Goal: Task Accomplishment & Management: Use online tool/utility

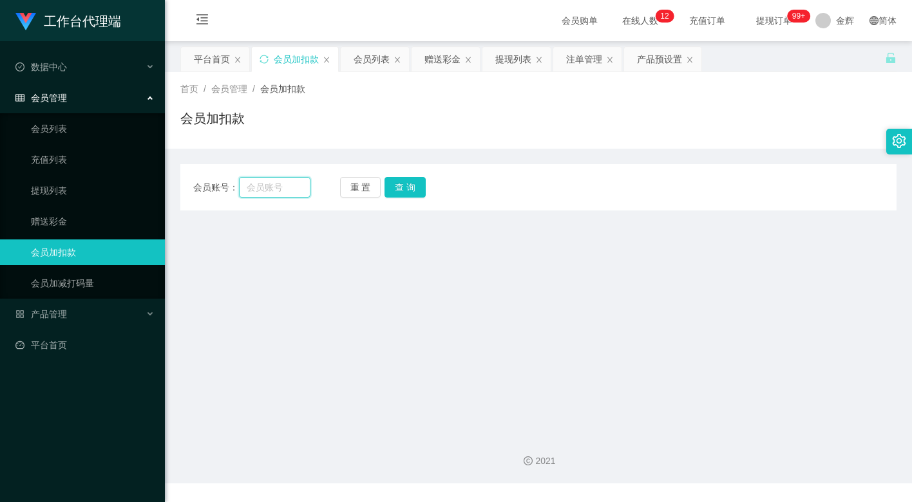
drag, startPoint x: 277, startPoint y: 182, endPoint x: 288, endPoint y: 182, distance: 10.9
click at [277, 182] on input "text" at bounding box center [274, 187] width 71 height 21
click at [361, 184] on button "重 置" at bounding box center [360, 187] width 41 height 21
click at [251, 178] on input "text" at bounding box center [274, 187] width 71 height 21
paste input "JWJ359258"
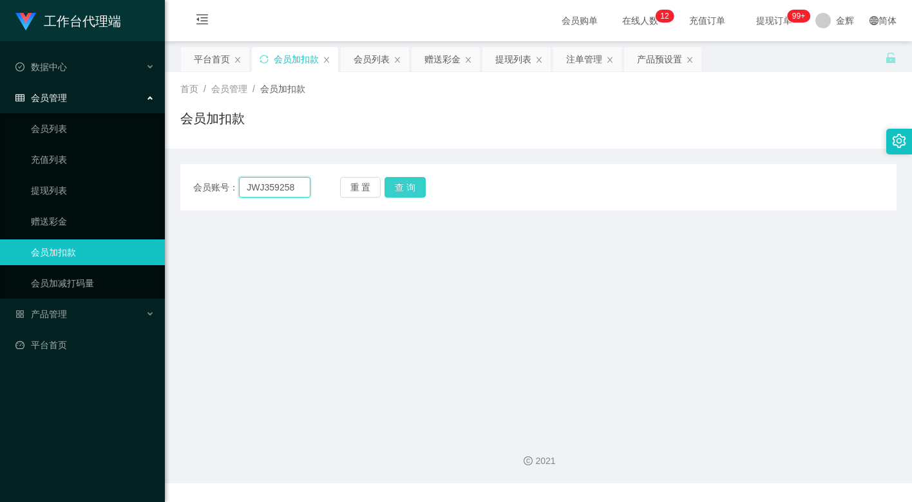
type input "JWJ359258"
click at [395, 182] on button "查 询" at bounding box center [404, 187] width 41 height 21
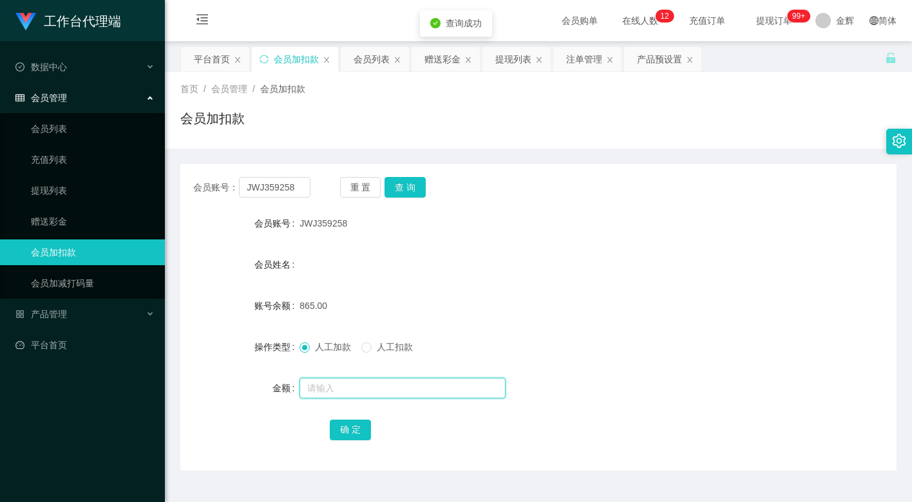
click at [344, 379] on input "text" at bounding box center [402, 388] width 206 height 21
type input "15"
click at [359, 427] on button "确 定" at bounding box center [350, 430] width 41 height 21
drag, startPoint x: 364, startPoint y: 187, endPoint x: 346, endPoint y: 184, distance: 18.3
click at [364, 187] on button "重 置" at bounding box center [360, 187] width 41 height 21
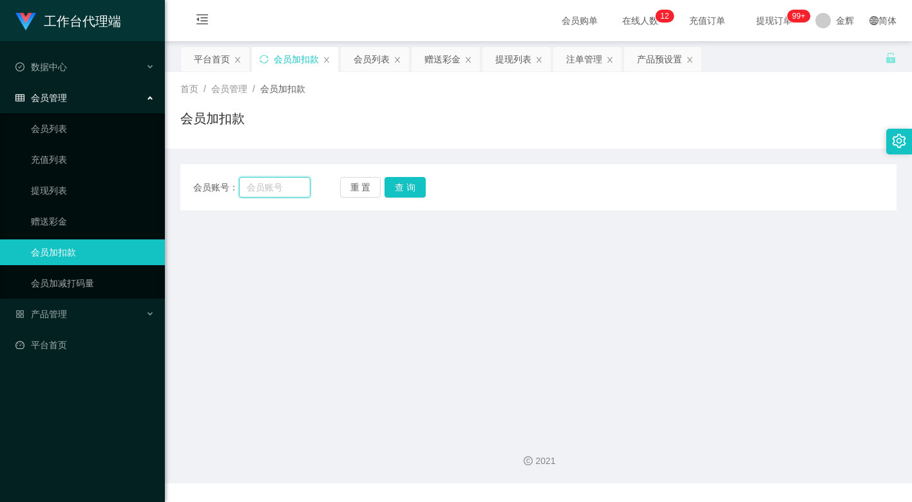
click at [281, 180] on input "text" at bounding box center [274, 187] width 71 height 21
paste input "mandy8668"
type input "mandy8668"
click at [402, 177] on button "查 询" at bounding box center [404, 187] width 41 height 21
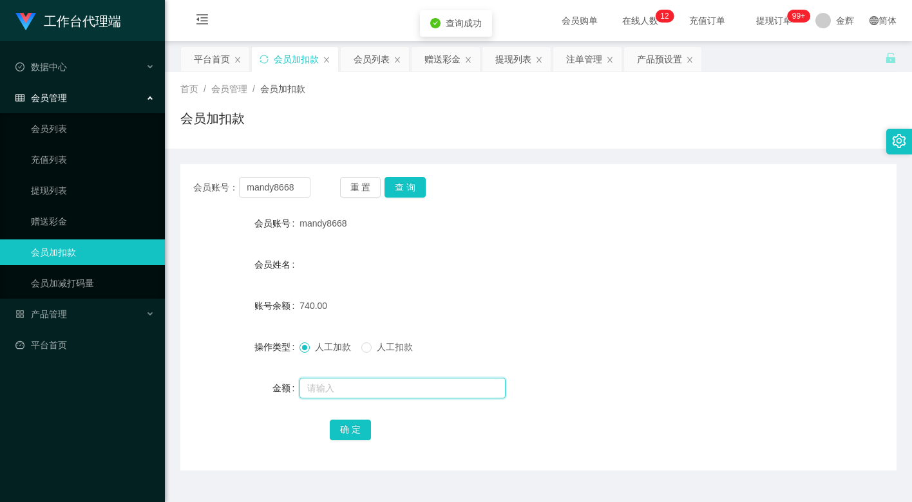
click at [327, 385] on input "text" at bounding box center [402, 388] width 206 height 21
type input "15"
click at [345, 428] on button "确 定" at bounding box center [350, 430] width 41 height 21
click at [794, 20] on sup "99+" at bounding box center [798, 16] width 23 height 13
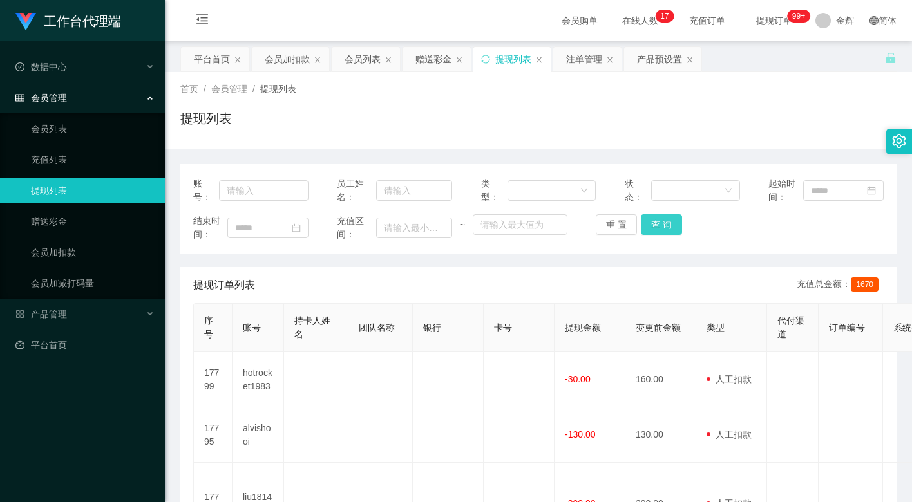
click at [668, 220] on button "查 询" at bounding box center [661, 224] width 41 height 21
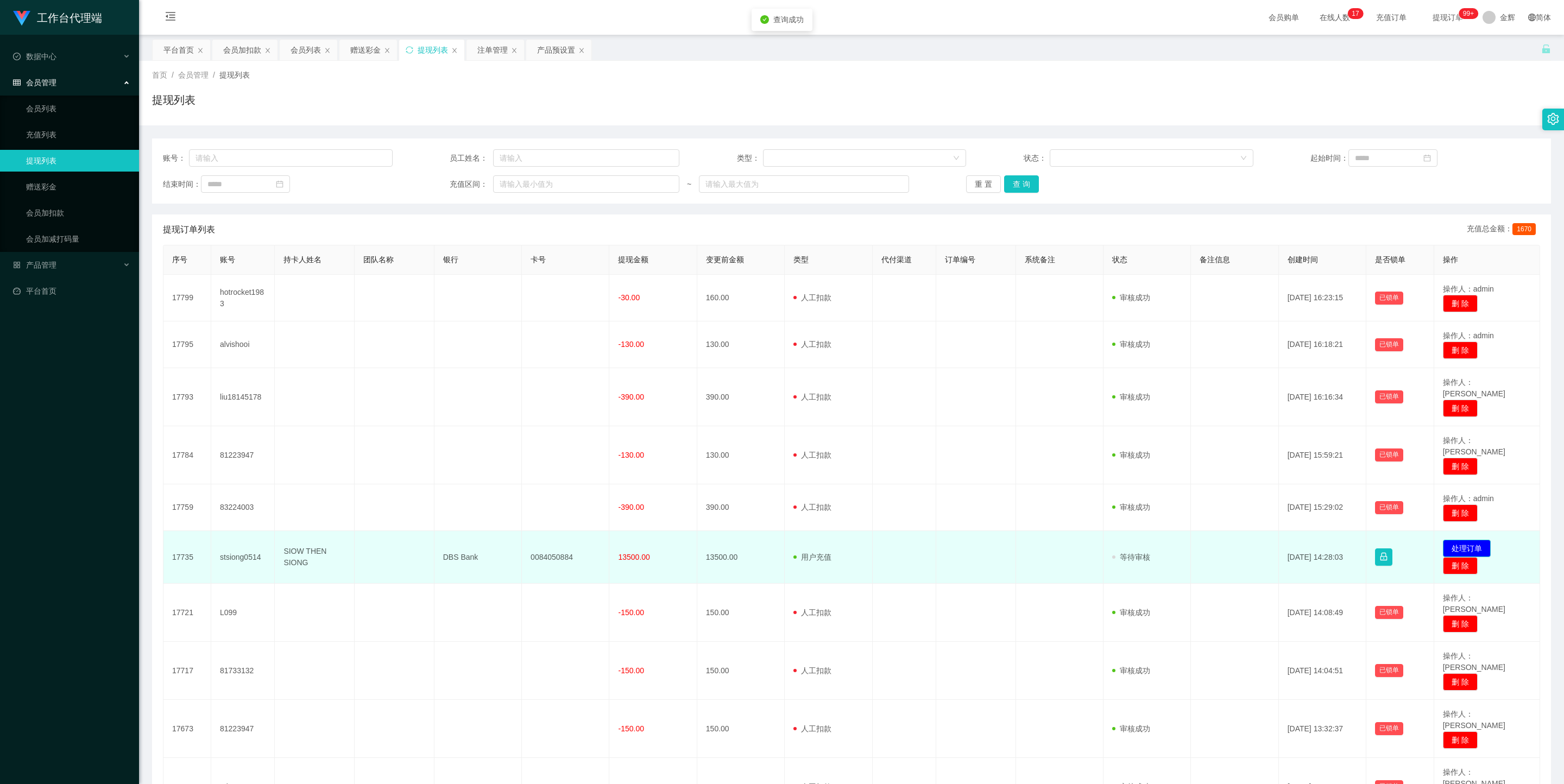
click at [768, 423] on button "处理订单" at bounding box center [1466, 548] width 48 height 18
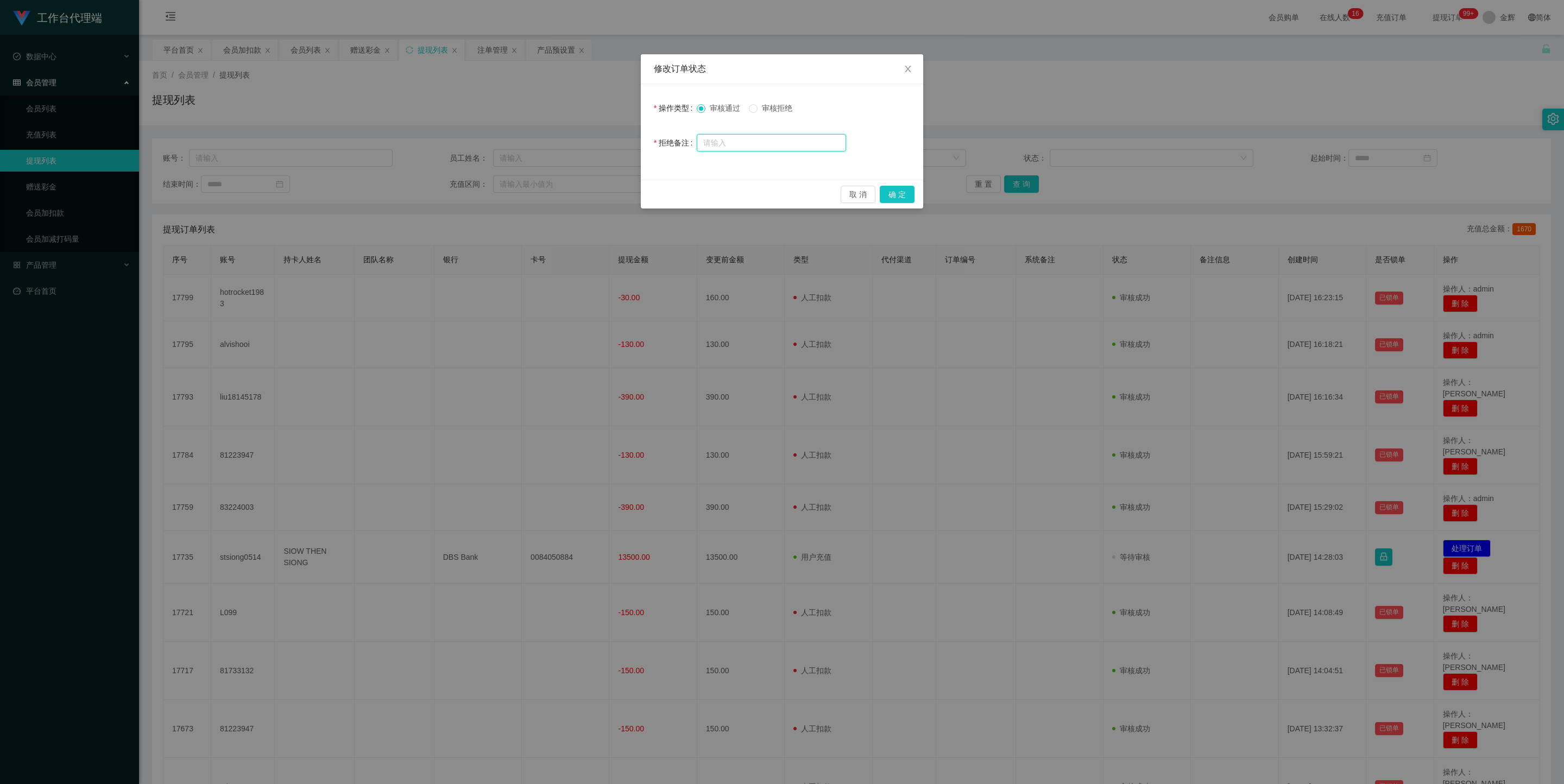
click at [764, 138] on input "text" at bounding box center [771, 142] width 149 height 18
type input "rfff"
click at [761, 109] on span "审核拒绝" at bounding box center [777, 108] width 39 height 8
click at [768, 64] on div "修改订单状态 操作类型 审核通过 审核拒绝 拒绝备注 rfff 取 消 确 定" at bounding box center [782, 392] width 1564 height 784
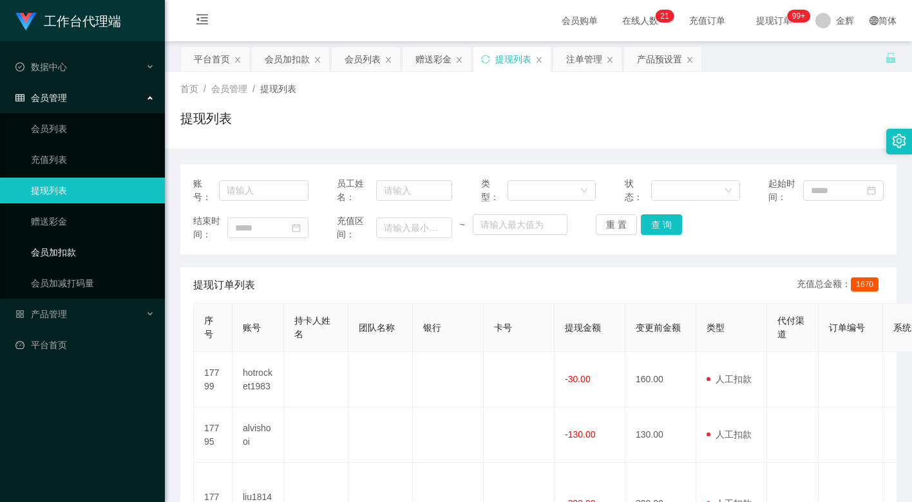
click at [93, 250] on link "会员加扣款" at bounding box center [93, 253] width 124 height 26
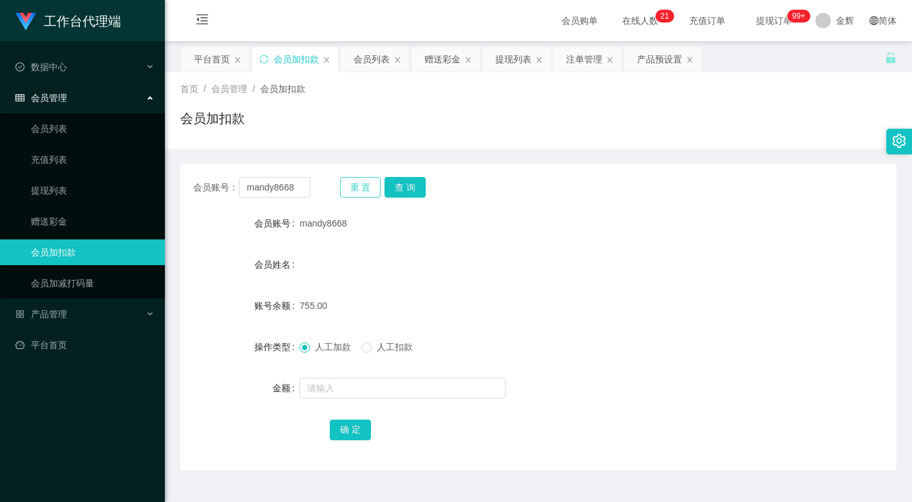
click at [375, 184] on button "重 置" at bounding box center [360, 187] width 41 height 21
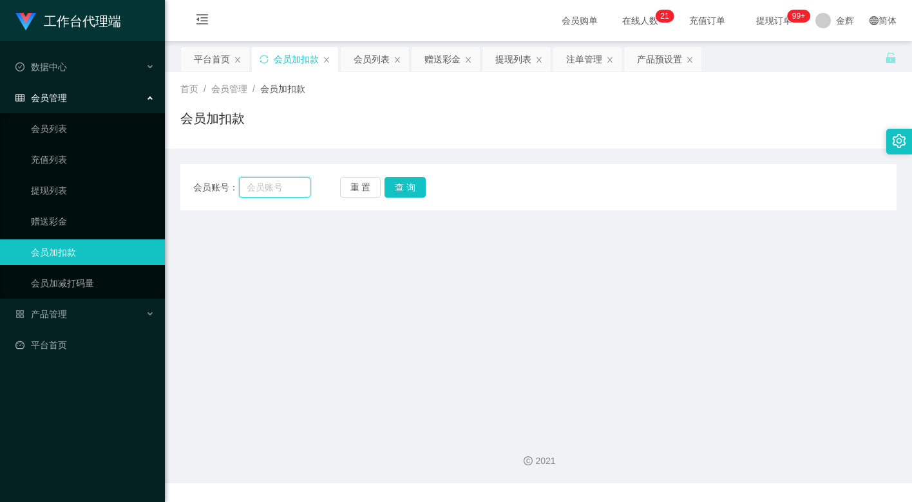
click at [284, 185] on input "text" at bounding box center [274, 187] width 71 height 21
paste input "81535851"
type input "81535851"
click at [412, 186] on button "查 询" at bounding box center [404, 187] width 41 height 21
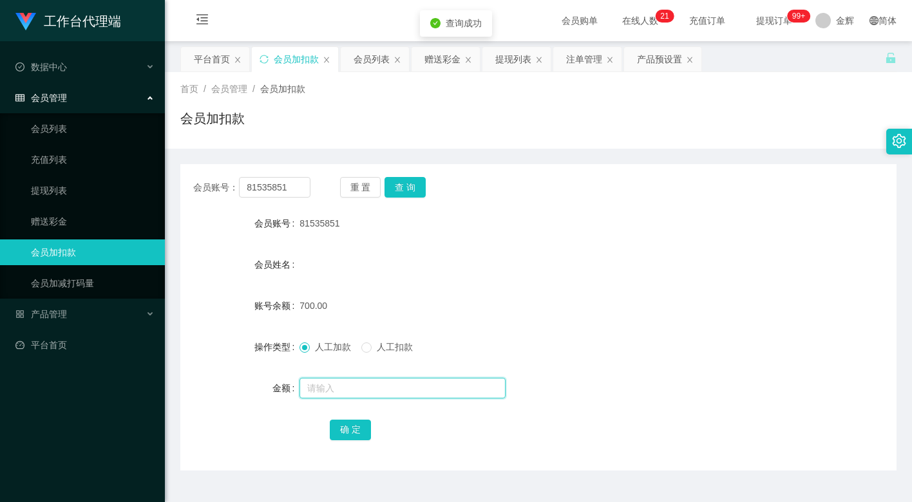
click at [321, 387] on input "text" at bounding box center [402, 388] width 206 height 21
type input "15"
click at [341, 422] on button "确 定" at bounding box center [350, 430] width 41 height 21
click at [466, 263] on div "会员姓名" at bounding box center [538, 265] width 716 height 26
click at [359, 189] on button "重 置" at bounding box center [360, 187] width 41 height 21
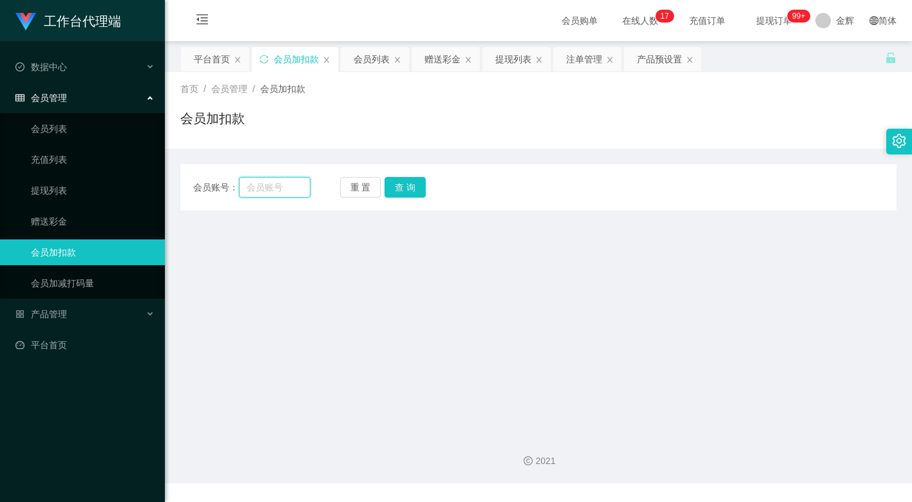
click at [298, 184] on input "text" at bounding box center [274, 187] width 71 height 21
paste input "SI986687"
type input "SI986687"
click at [408, 186] on button "查 询" at bounding box center [404, 187] width 41 height 21
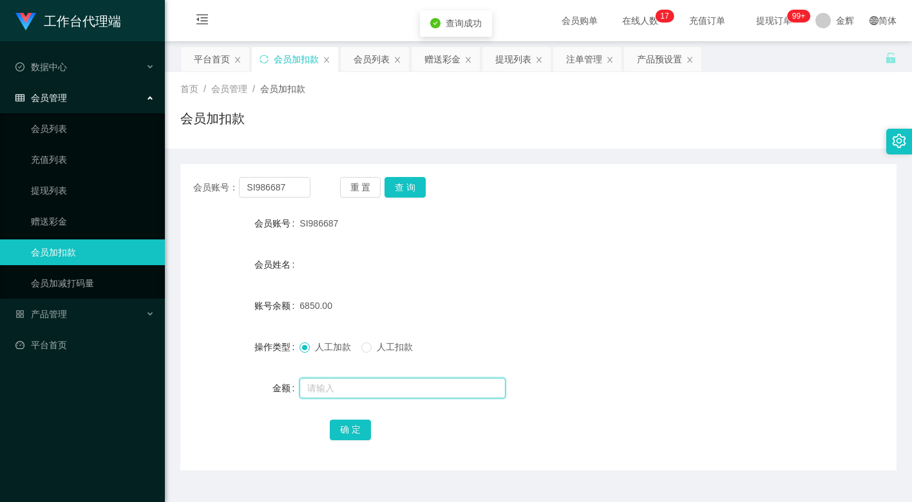
click at [326, 381] on input "text" at bounding box center [402, 388] width 206 height 21
type input "15"
drag, startPoint x: 343, startPoint y: 426, endPoint x: 214, endPoint y: 371, distance: 139.4
click at [343, 426] on button "确 定" at bounding box center [350, 430] width 41 height 21
click at [307, 310] on span "6865.00" at bounding box center [315, 306] width 33 height 10
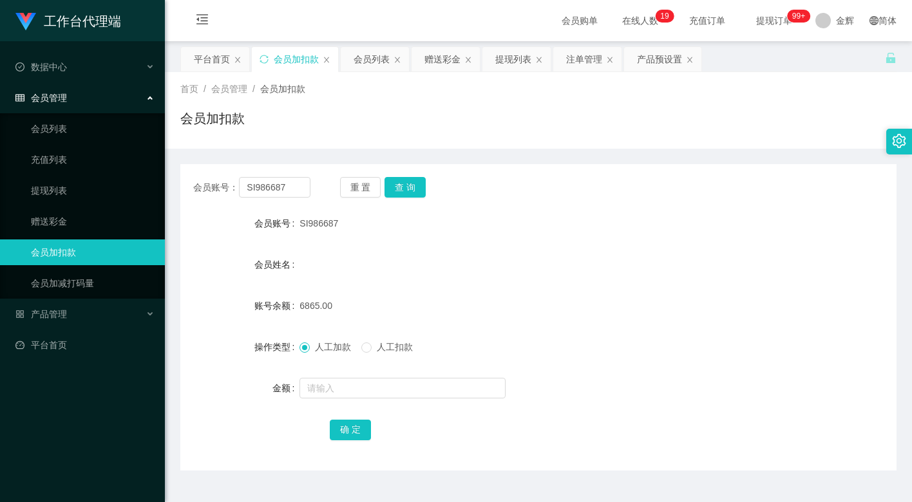
click at [307, 310] on span "6865.00" at bounding box center [315, 306] width 33 height 10
click at [321, 261] on div "会员姓名" at bounding box center [538, 265] width 716 height 26
drag, startPoint x: 763, startPoint y: 128, endPoint x: 775, endPoint y: 51, distance: 78.1
click at [763, 126] on div "会员加扣款" at bounding box center [538, 124] width 716 height 30
click at [360, 146] on div "首页 / 会员管理 / 会员加扣款 / 会员加扣款" at bounding box center [538, 110] width 747 height 77
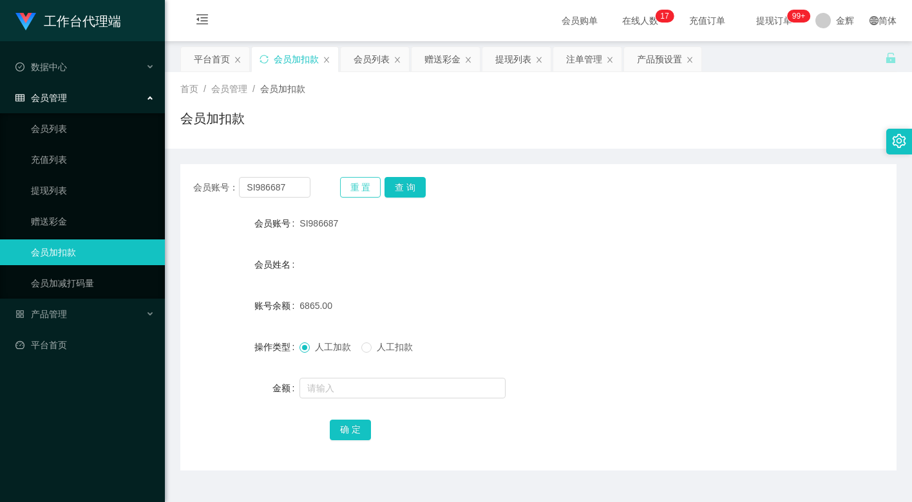
click at [367, 184] on button "重 置" at bounding box center [360, 187] width 41 height 21
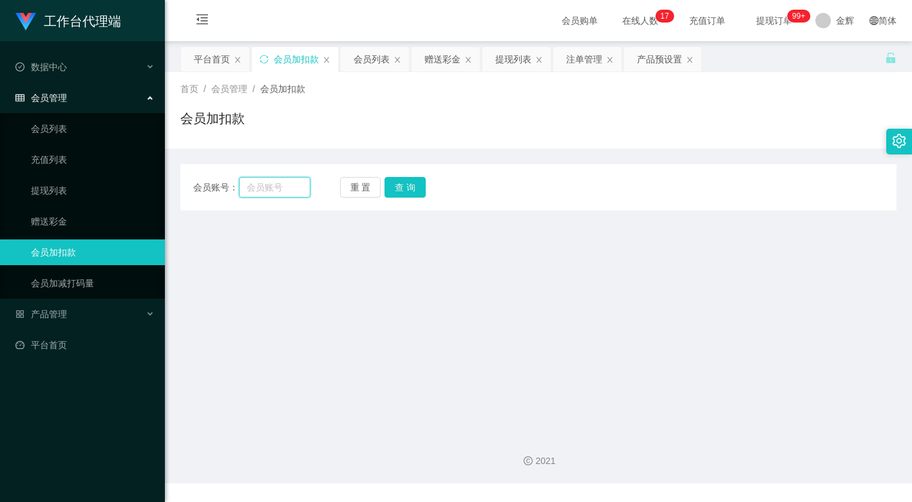
click at [296, 190] on input "text" at bounding box center [274, 187] width 71 height 21
paste input "omnom123"
type input "omnom123"
drag, startPoint x: 401, startPoint y: 187, endPoint x: 379, endPoint y: 192, distance: 22.4
click at [401, 187] on button "查 询" at bounding box center [404, 187] width 41 height 21
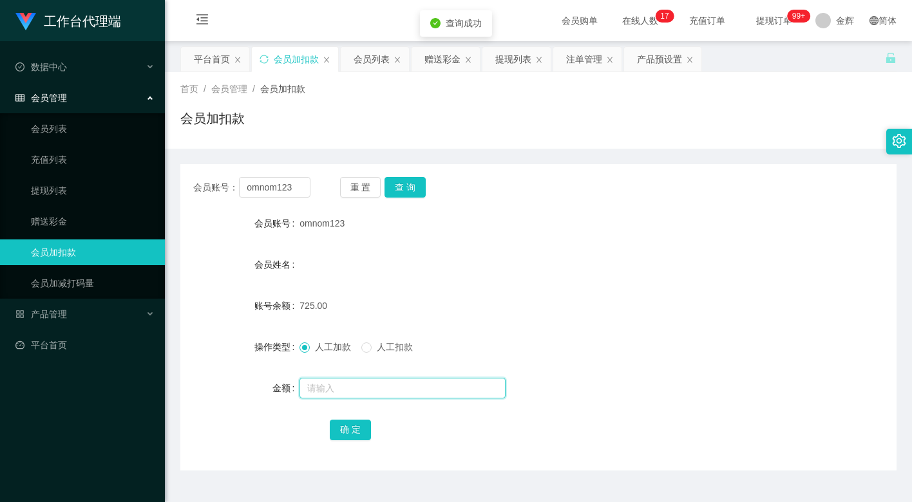
click at [332, 388] on input "text" at bounding box center [402, 388] width 206 height 21
type input "15"
click at [361, 425] on button "确 定" at bounding box center [350, 430] width 41 height 21
click at [373, 186] on button "重 置" at bounding box center [360, 187] width 41 height 21
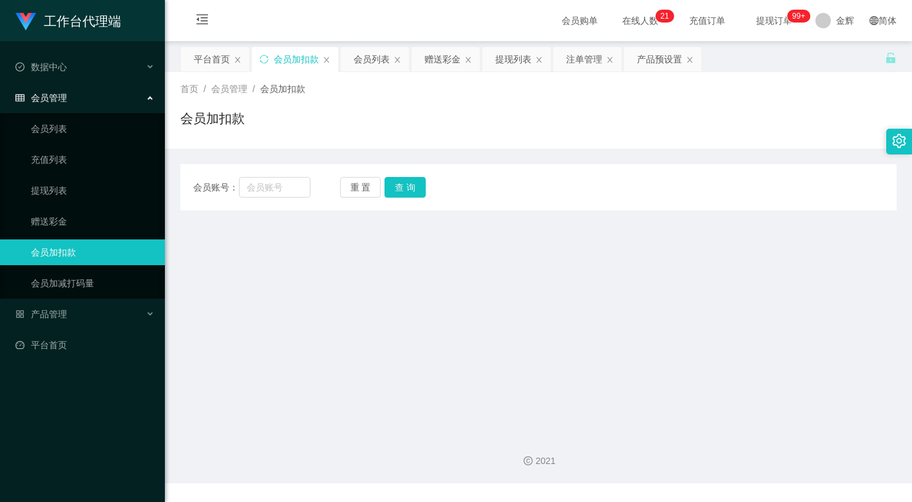
drag, startPoint x: 310, startPoint y: 332, endPoint x: 501, endPoint y: 199, distance: 233.1
click at [316, 333] on main "关闭左侧 关闭右侧 关闭其它 刷新页面 平台首页 会员加扣款 会员列表 赠送彩金 提现列表 注单管理 产品预设置 首页 / 会员管理 / 会员加扣款 / 会员…" at bounding box center [538, 232] width 747 height 383
click at [366, 187] on button "重 置" at bounding box center [360, 187] width 41 height 21
click at [292, 186] on input "text" at bounding box center [274, 187] width 71 height 21
paste input "81733132"
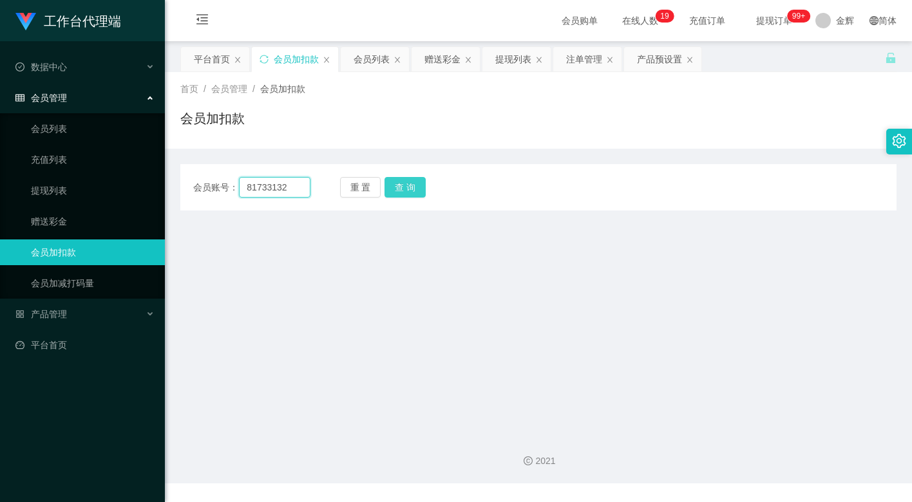
type input "81733132"
click at [404, 186] on button "查 询" at bounding box center [404, 187] width 41 height 21
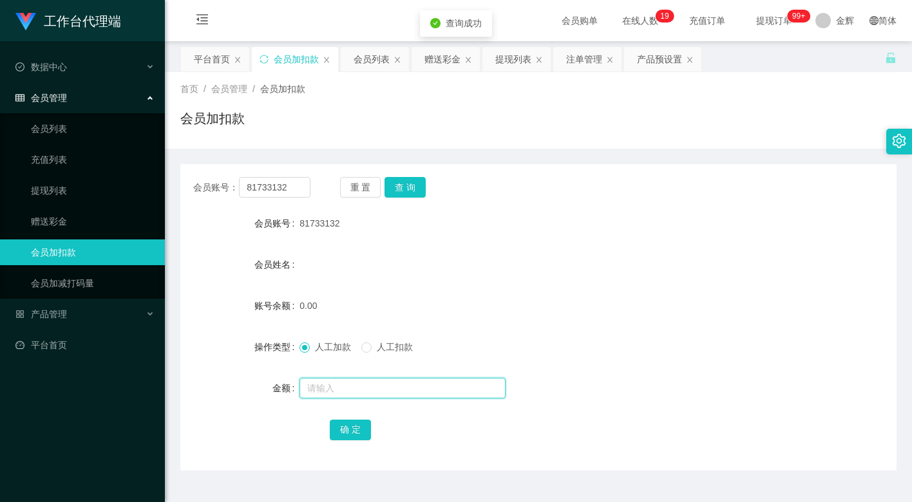
click at [328, 391] on input "text" at bounding box center [402, 388] width 206 height 21
type input "100"
click at [350, 427] on button "确 定" at bounding box center [350, 430] width 41 height 21
click at [445, 17] on div "会员购单 在线人数 0 1 2 3 4 5 6 7 8 9 0 1 2 3 4 5 6 7 8 9 0 1 2 3 4 5 6 7 8 9 0 1 2 3 4…" at bounding box center [538, 21] width 747 height 42
click at [411, 186] on button "查 询" at bounding box center [404, 187] width 41 height 21
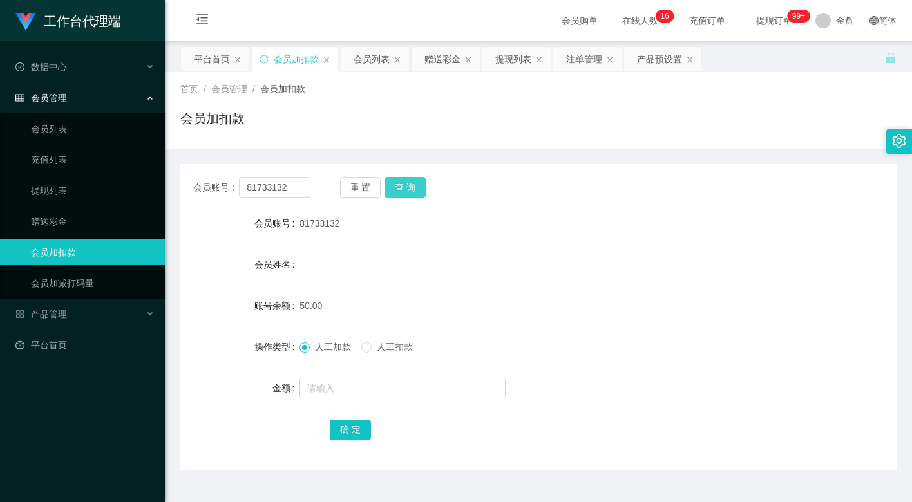
click at [408, 187] on button "查 询" at bounding box center [404, 187] width 41 height 21
drag, startPoint x: 596, startPoint y: 158, endPoint x: 516, endPoint y: 99, distance: 98.9
click at [596, 158] on div "会员账号： 81733132 重 置 查 询 会员账号 81733132 会员姓名 账号余额 50.00 操作类型 人工加款 人工扣款 金额 确 定" at bounding box center [538, 310] width 716 height 322
click at [280, 191] on input "81733132" at bounding box center [274, 187] width 71 height 21
click at [75, 100] on div "会员管理" at bounding box center [82, 98] width 165 height 26
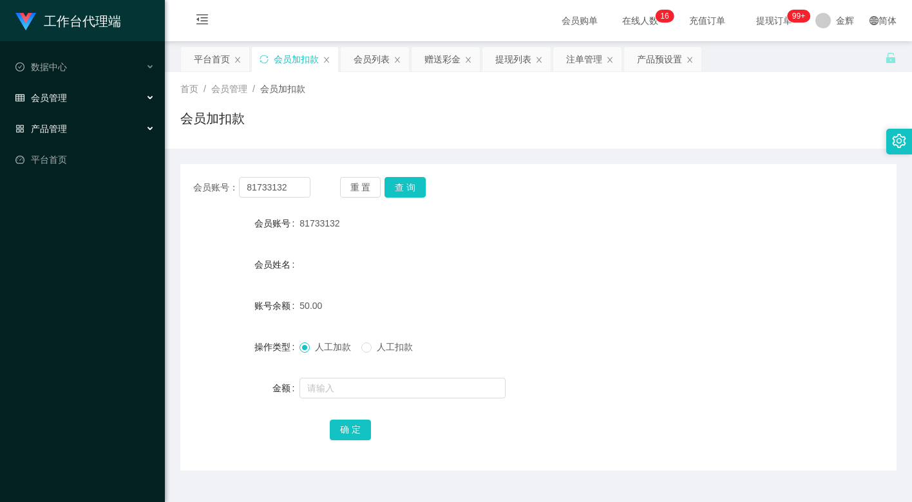
click at [79, 130] on div "产品管理" at bounding box center [82, 129] width 165 height 26
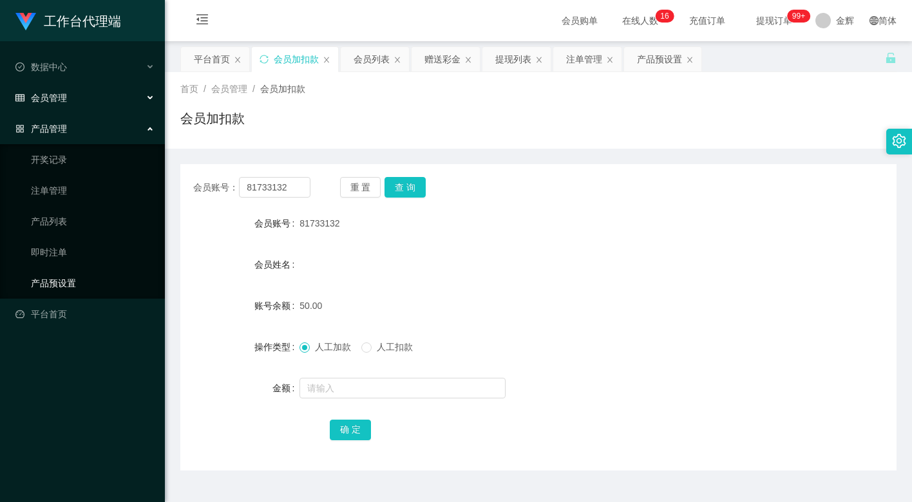
click at [77, 283] on link "产品预设置" at bounding box center [93, 283] width 124 height 26
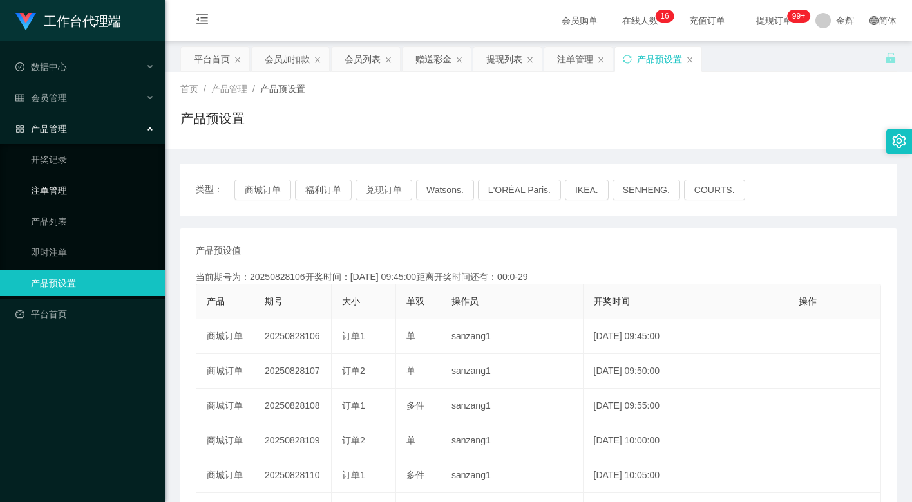
click at [64, 182] on link "注单管理" at bounding box center [93, 191] width 124 height 26
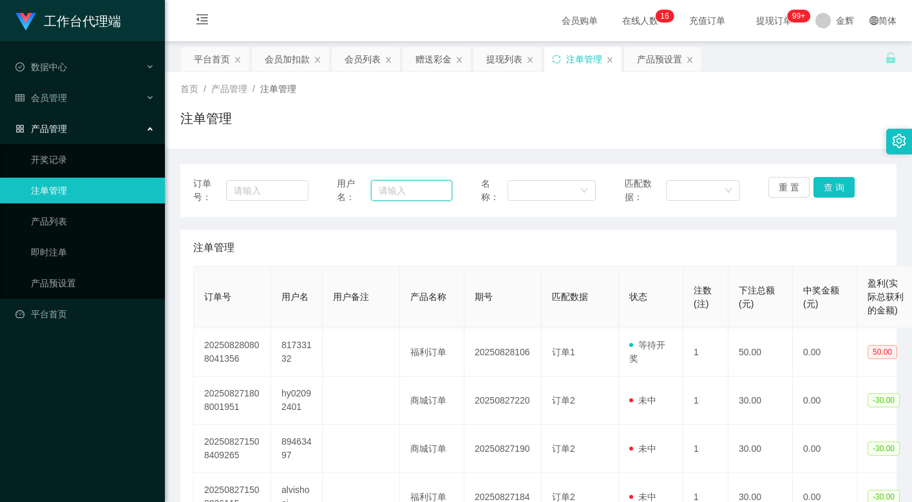
click at [415, 189] on input "text" at bounding box center [411, 190] width 81 height 21
paste input "81733132"
type input "81733132"
click at [799, 188] on button "重 置" at bounding box center [788, 187] width 41 height 21
click at [414, 194] on input "text" at bounding box center [411, 190] width 81 height 21
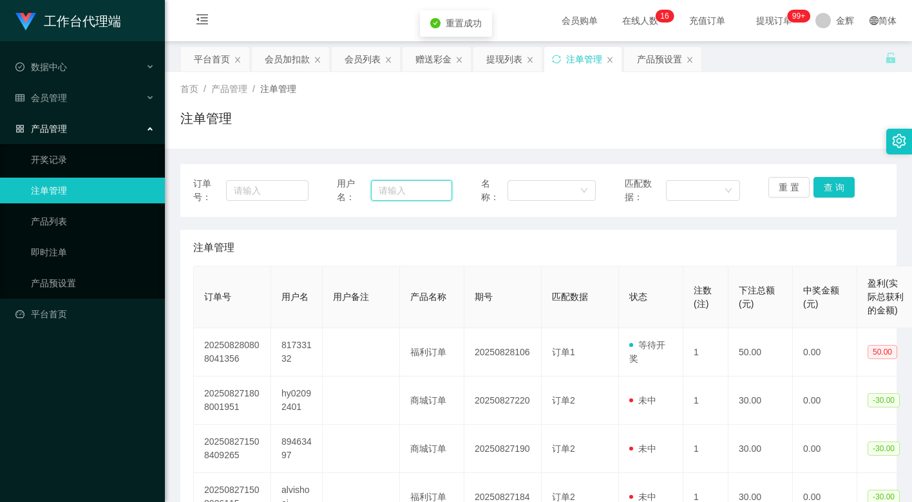
paste input "81733132"
type input "81733132"
click at [829, 180] on button "查 询" at bounding box center [833, 187] width 41 height 21
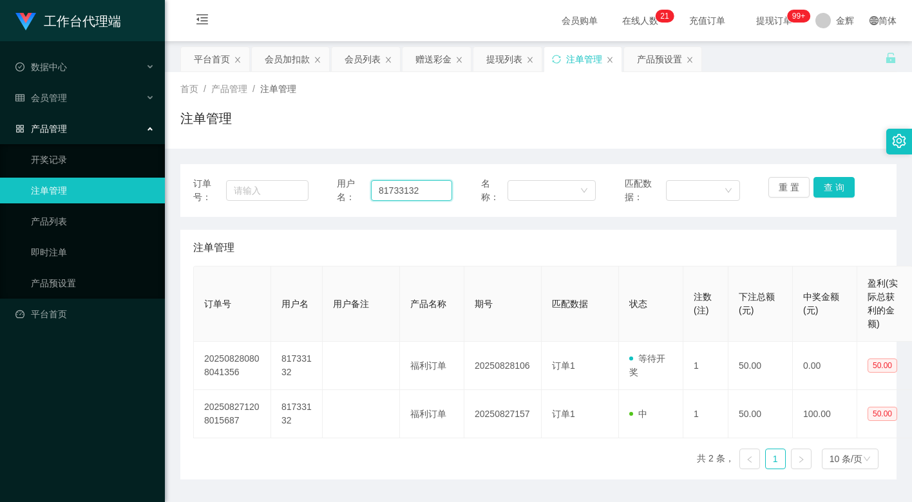
click at [419, 190] on input "81733132" at bounding box center [411, 190] width 81 height 21
click at [791, 184] on button "重 置" at bounding box center [788, 187] width 41 height 21
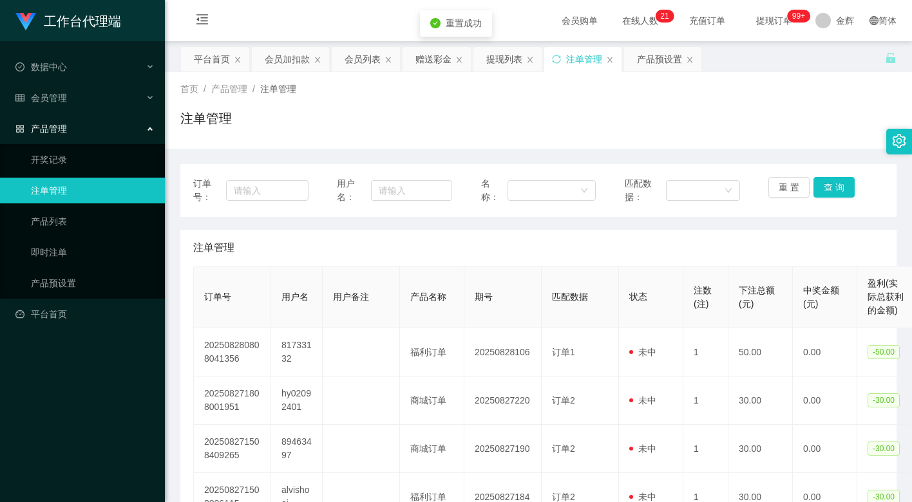
click at [61, 124] on span "产品管理" at bounding box center [41, 129] width 52 height 10
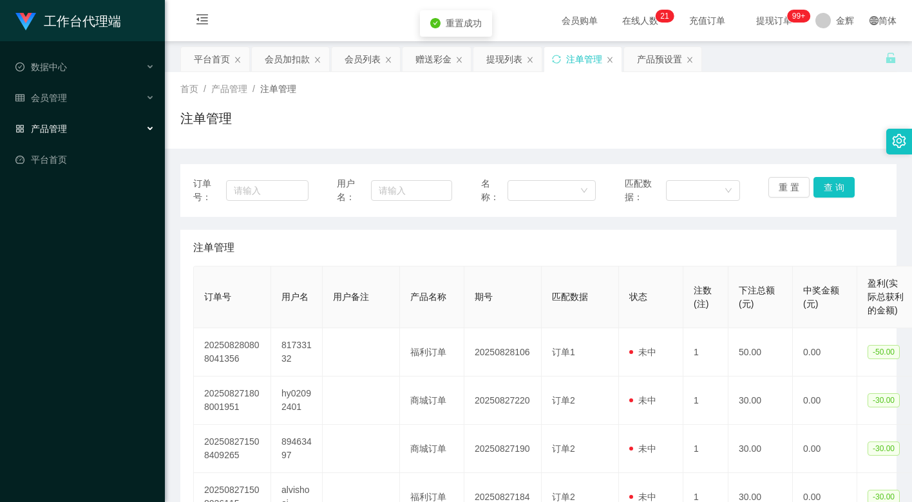
click at [72, 128] on div "产品管理" at bounding box center [82, 129] width 165 height 26
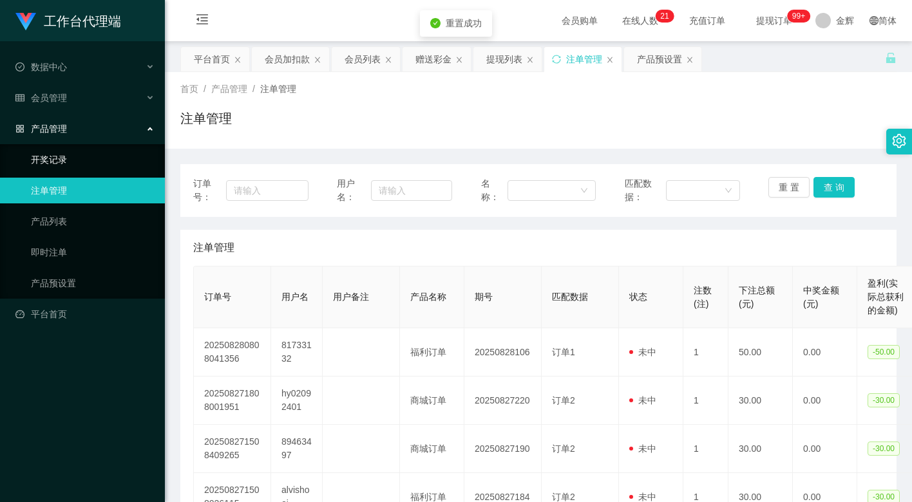
click at [62, 157] on link "开奖记录" at bounding box center [93, 160] width 124 height 26
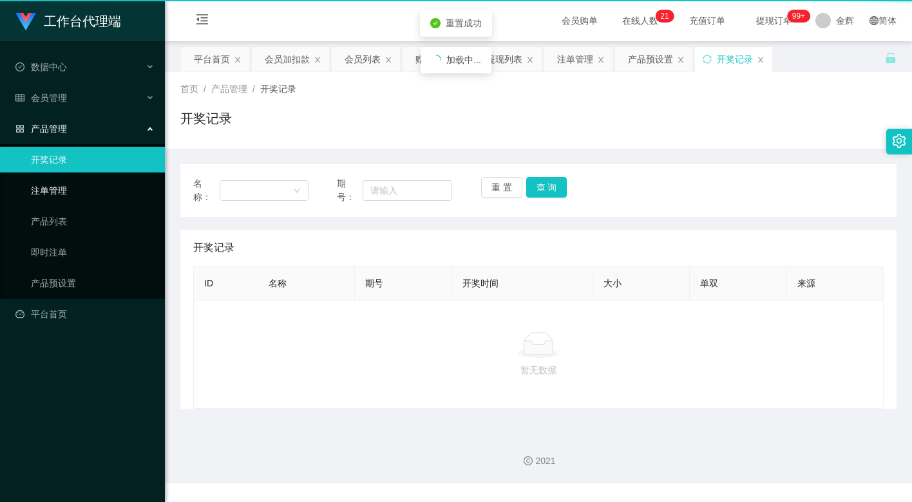
click at [62, 182] on link "注单管理" at bounding box center [93, 191] width 124 height 26
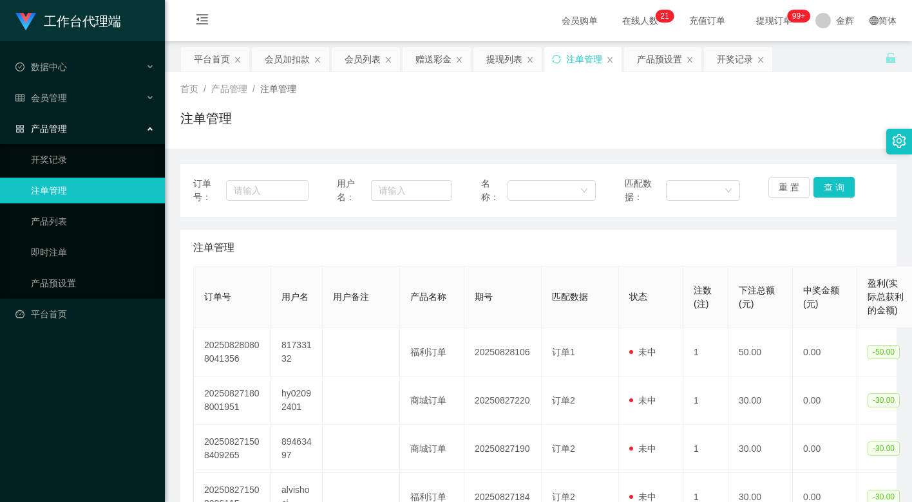
click at [453, 190] on div "订单号： 用户名： 名称： 匹配数据： 重 置 查 询" at bounding box center [538, 190] width 690 height 27
click at [439, 188] on input "text" at bounding box center [411, 190] width 81 height 21
paste input "81733132"
type input "81733132"
click at [831, 184] on button "查 询" at bounding box center [833, 187] width 41 height 21
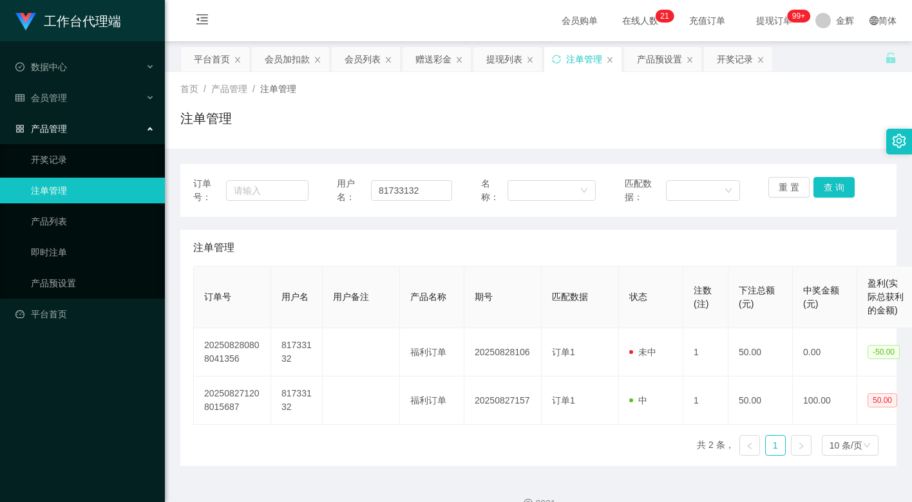
click at [788, 142] on div "首页 / 产品管理 / 注单管理 / 注单管理" at bounding box center [538, 110] width 747 height 77
click at [74, 126] on div "产品管理" at bounding box center [82, 129] width 165 height 26
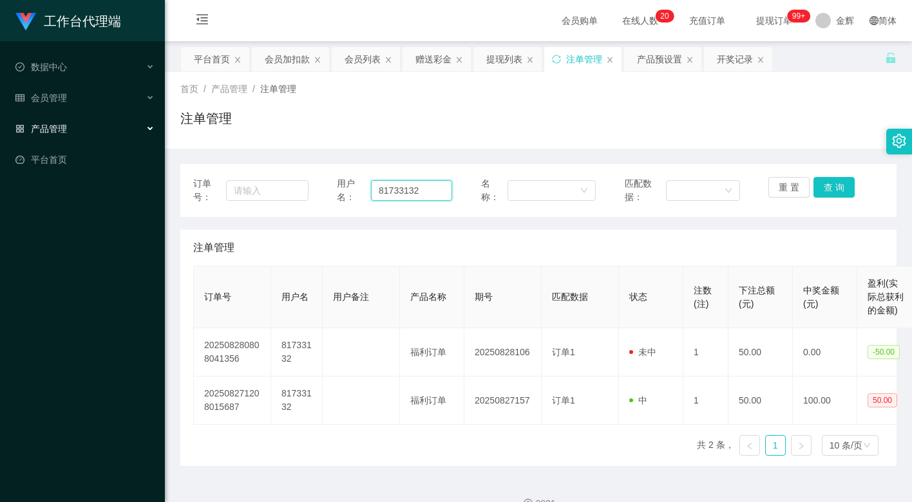
click at [402, 182] on input "81733132" at bounding box center [411, 190] width 81 height 21
click at [77, 128] on div "产品管理" at bounding box center [82, 129] width 165 height 26
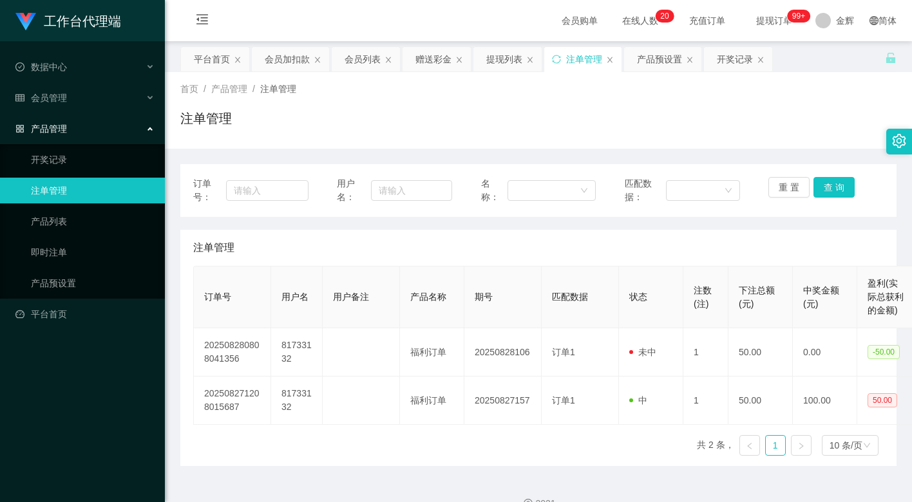
click at [73, 108] on ul "数据中心 会员管理 会员列表 充值列表 提现列表 赠送彩金 会员加扣款 会员加减打码量 产品管理 开奖记录 注单管理 产品列表 即时注单 产品预设置 平台首页" at bounding box center [82, 190] width 165 height 299
click at [70, 86] on div "会员管理" at bounding box center [82, 98] width 165 height 26
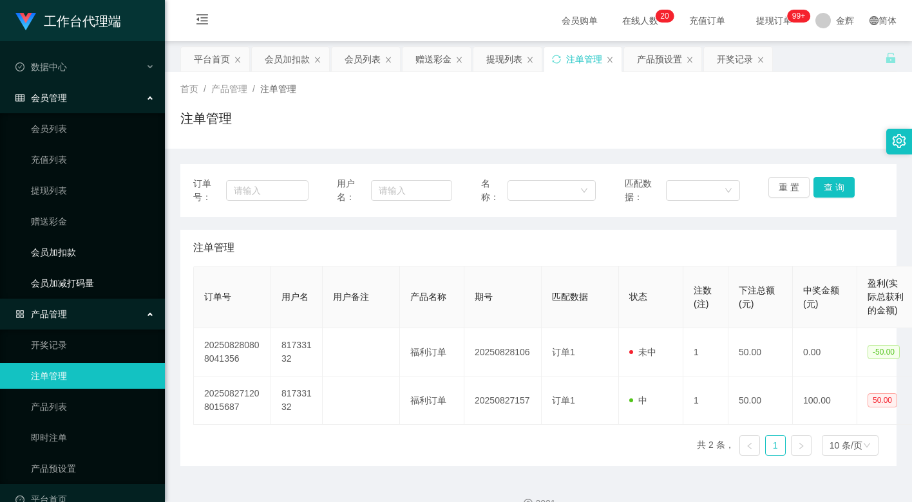
click at [70, 254] on link "会员加扣款" at bounding box center [93, 253] width 124 height 26
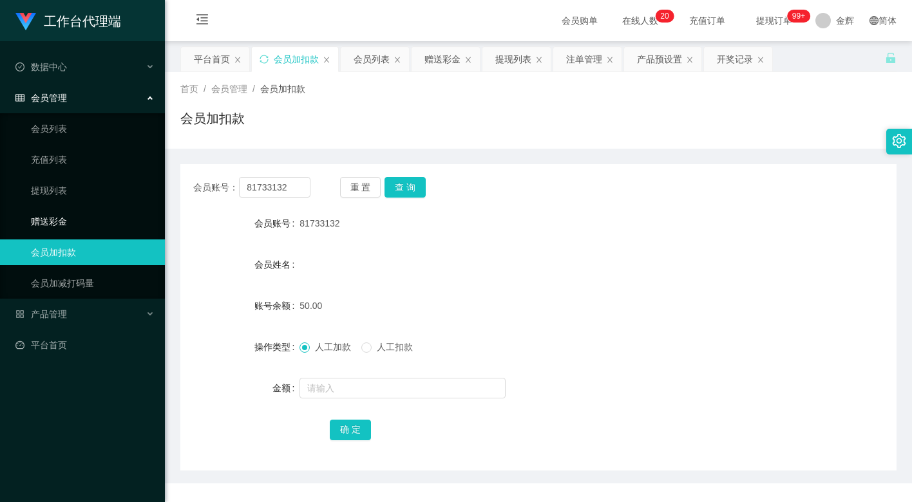
click at [68, 220] on link "赠送彩金" at bounding box center [93, 222] width 124 height 26
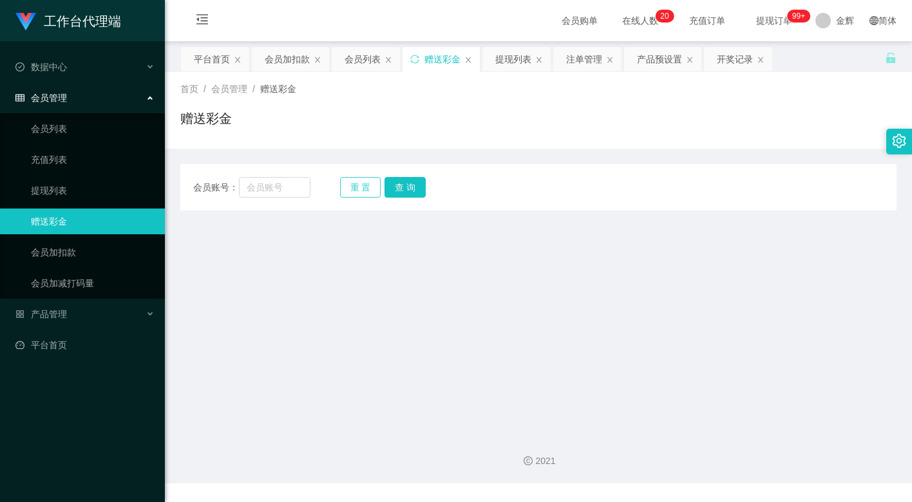
click at [344, 184] on button "重 置" at bounding box center [360, 187] width 41 height 21
click at [284, 186] on input "text" at bounding box center [274, 187] width 71 height 21
paste input "81733132"
type input "81733132"
click at [398, 188] on button "查 询" at bounding box center [404, 187] width 41 height 21
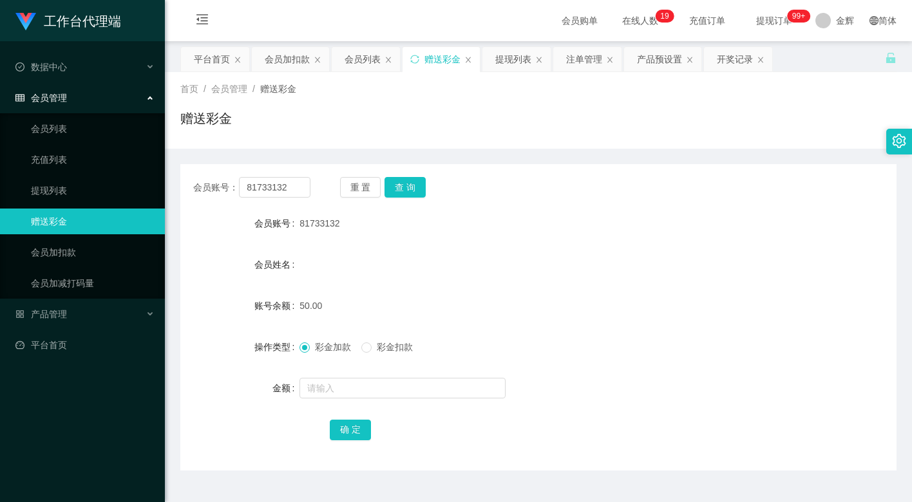
click at [601, 231] on div "81733132" at bounding box center [508, 224] width 418 height 26
click at [377, 182] on button "重 置" at bounding box center [360, 187] width 41 height 21
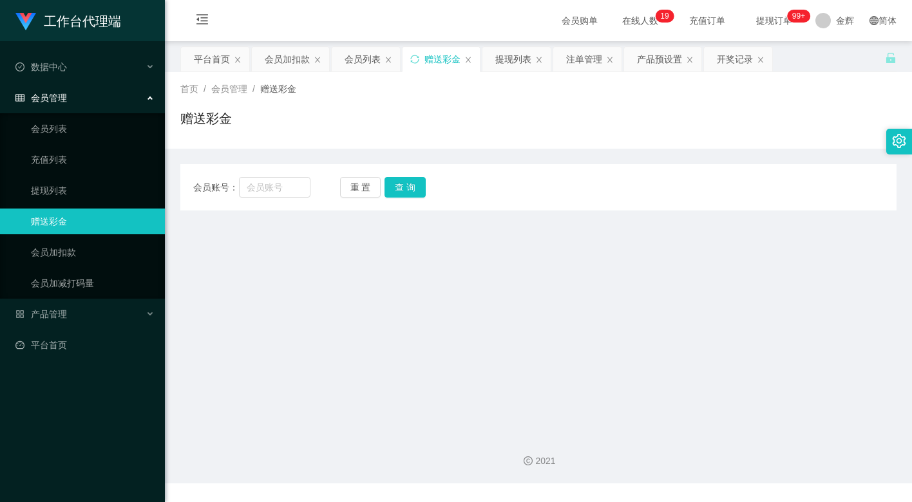
click at [475, 149] on div "会员账号： 重 置 查 询 会员账号 81733132 会员姓名 账号余额 50.00 操作类型 彩金加款 彩金扣款 金额 确 定" at bounding box center [538, 180] width 716 height 62
click at [369, 188] on button "重 置" at bounding box center [360, 187] width 41 height 21
click at [284, 186] on input "text" at bounding box center [274, 187] width 71 height 21
paste input "81733132"
type input "81733132"
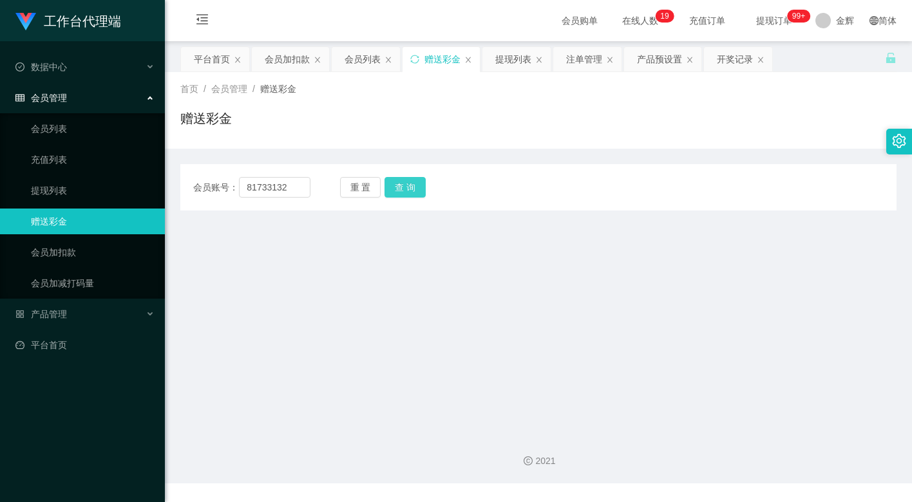
click at [391, 184] on button "查 询" at bounding box center [404, 187] width 41 height 21
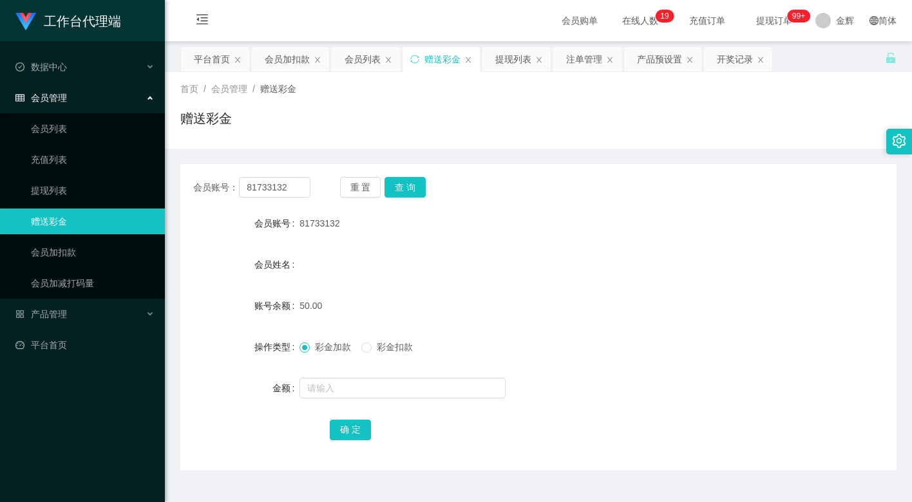
click at [534, 207] on div "会员账号： 81733132 重 置 查 询 会员账号 81733132 会员姓名 账号余额 50.00 操作类型 彩金加款 彩金扣款 金额 确 定" at bounding box center [538, 317] width 716 height 307
click at [406, 267] on div "会员姓名" at bounding box center [538, 265] width 716 height 26
click at [480, 142] on div "首页 / 会员管理 / 赠送彩金 / 赠送彩金" at bounding box center [538, 110] width 747 height 77
click at [444, 304] on div "50.00" at bounding box center [508, 306] width 418 height 26
click at [444, 293] on div "50.00" at bounding box center [508, 306] width 418 height 26
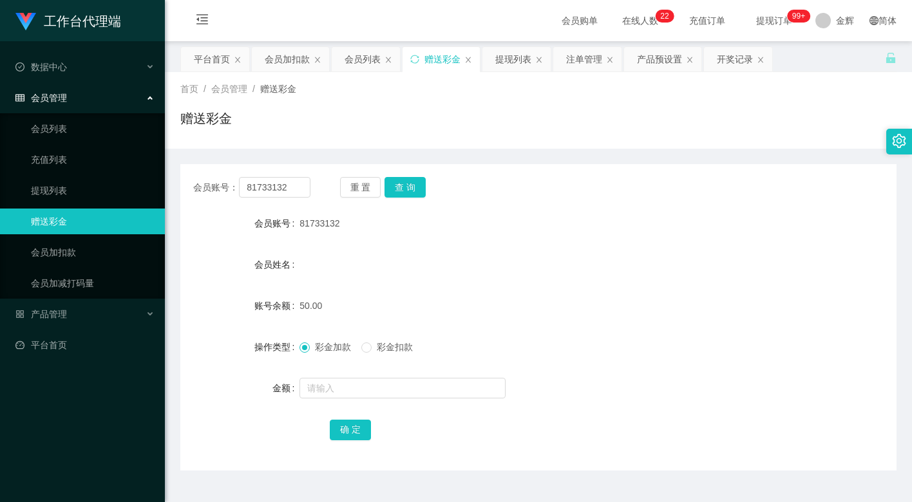
click at [357, 294] on div "50.00" at bounding box center [508, 306] width 418 height 26
click at [372, 350] on span at bounding box center [366, 348] width 10 height 10
click at [354, 379] on input "text" at bounding box center [402, 388] width 206 height 21
click at [443, 329] on form "会员账号 81733132 会员姓名 账号余额 50.00 操作类型 彩金加款 彩金扣款 金额 确 定" at bounding box center [538, 327] width 716 height 232
click at [332, 350] on span "彩金加款" at bounding box center [333, 347] width 46 height 10
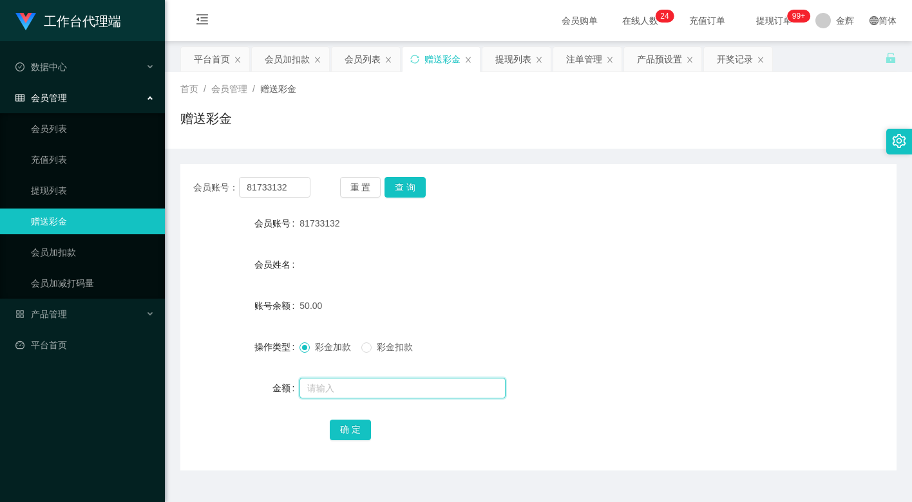
click at [346, 385] on input "text" at bounding box center [402, 388] width 206 height 21
type input "70"
drag, startPoint x: 344, startPoint y: 428, endPoint x: 435, endPoint y: 338, distance: 128.0
click at [344, 428] on button "确 定" at bounding box center [350, 430] width 41 height 21
click at [501, 265] on div "会员姓名" at bounding box center [538, 265] width 716 height 26
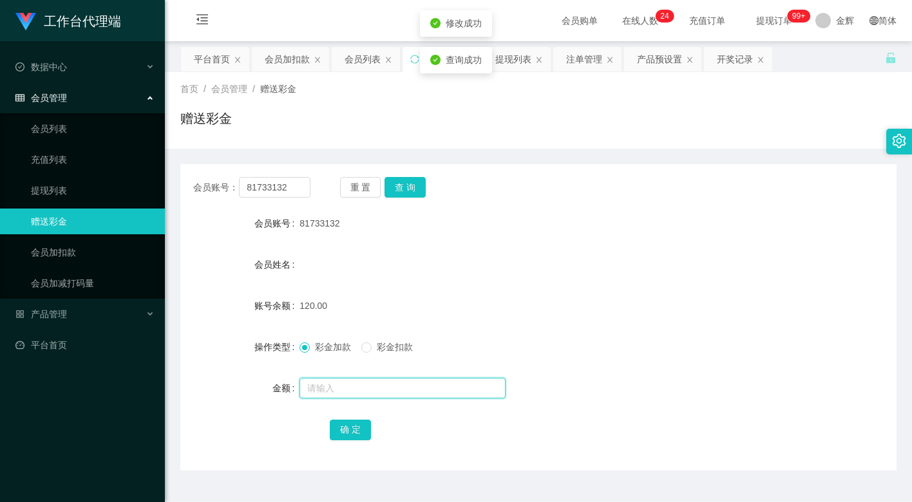
click at [337, 386] on input "text" at bounding box center [402, 388] width 206 height 21
type input "10"
drag, startPoint x: 360, startPoint y: 429, endPoint x: 244, endPoint y: 381, distance: 125.6
click at [360, 429] on button "确 定" at bounding box center [350, 430] width 41 height 21
click at [486, 120] on div "赠送彩金" at bounding box center [538, 124] width 716 height 30
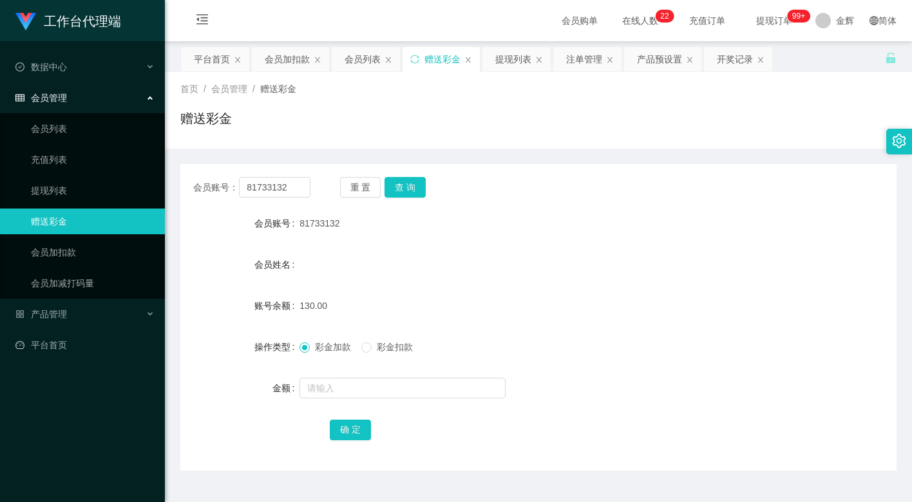
click at [476, 140] on div "首页 / 会员管理 / 赠送彩金 / 赠送彩金" at bounding box center [538, 110] width 747 height 77
click at [372, 184] on button "重 置" at bounding box center [360, 187] width 41 height 21
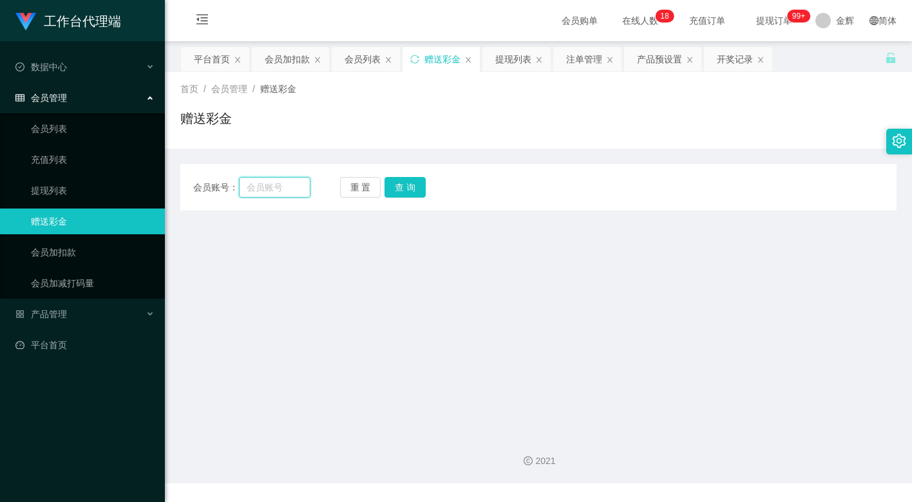
click at [290, 182] on input "text" at bounding box center [274, 187] width 71 height 21
paste input "81959123"
type input "81959123"
click at [399, 186] on button "查 询" at bounding box center [404, 187] width 41 height 21
click at [296, 196] on input "81959123" at bounding box center [274, 187] width 71 height 21
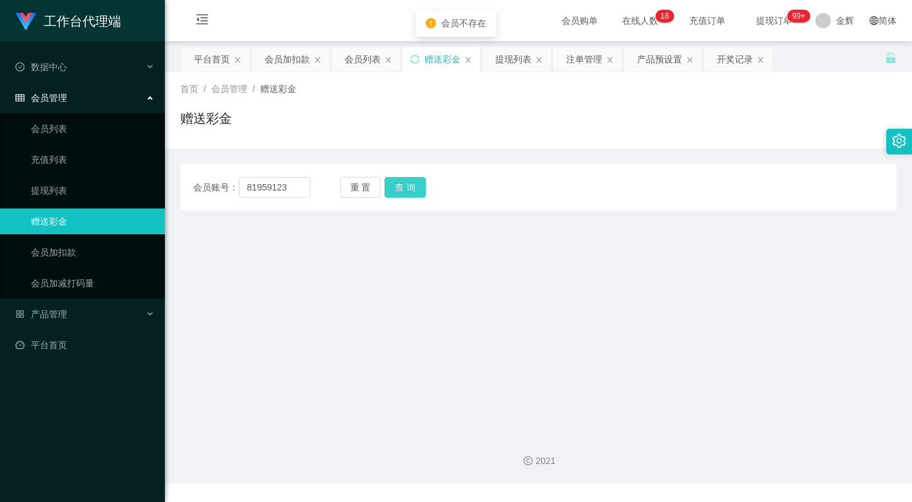
click at [408, 182] on button "查 询" at bounding box center [404, 187] width 41 height 21
drag, startPoint x: 283, startPoint y: 189, endPoint x: 356, endPoint y: 192, distance: 73.5
click at [286, 189] on input "81959123" at bounding box center [274, 187] width 71 height 21
click at [408, 190] on button "查 询" at bounding box center [404, 187] width 41 height 21
click at [356, 190] on button "重 置" at bounding box center [360, 187] width 41 height 21
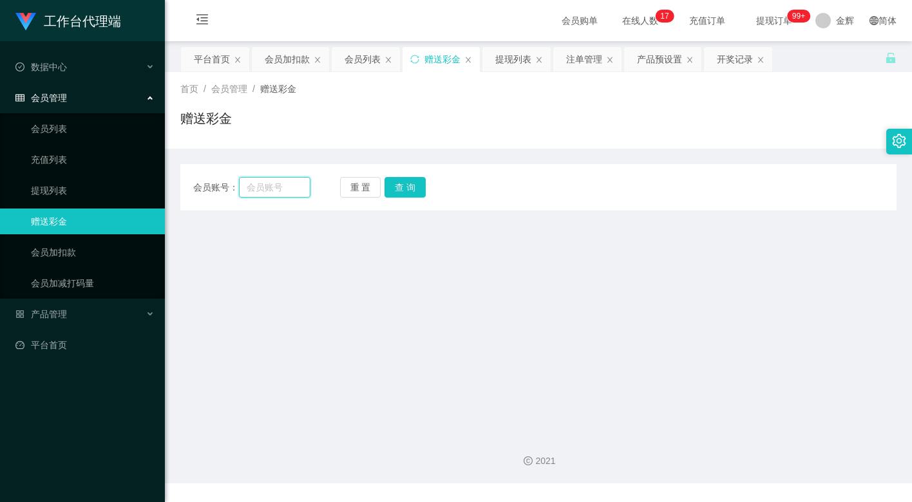
click at [286, 186] on input "text" at bounding box center [274, 187] width 71 height 21
paste input "L099"
type input "L099"
click at [408, 188] on button "查 询" at bounding box center [404, 187] width 41 height 21
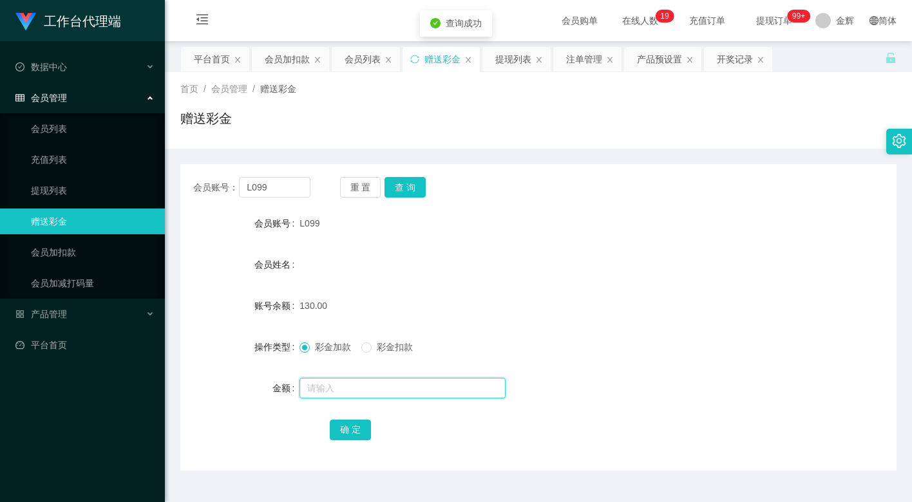
click at [337, 390] on input "text" at bounding box center [402, 388] width 206 height 21
drag, startPoint x: 383, startPoint y: 346, endPoint x: 375, endPoint y: 366, distance: 20.8
click at [383, 346] on span "彩金扣款" at bounding box center [395, 347] width 46 height 10
click at [366, 383] on input "text" at bounding box center [402, 388] width 206 height 21
type input "130"
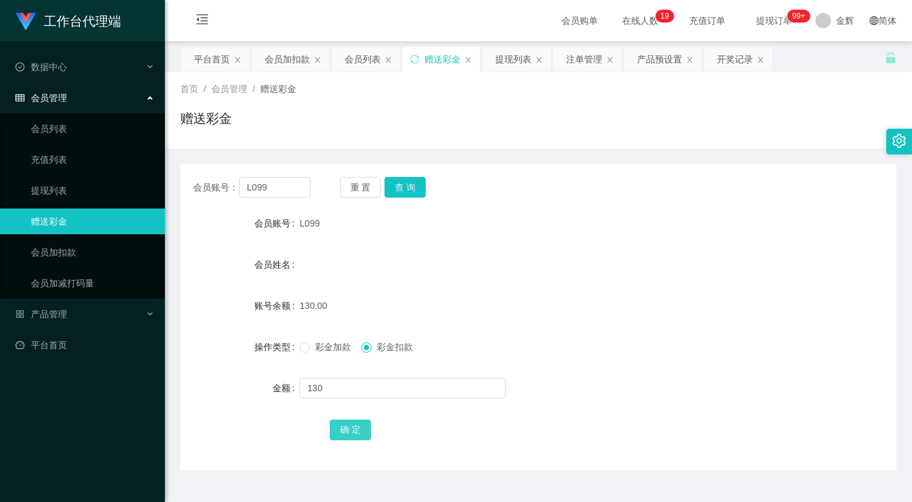
click at [354, 433] on button "确 定" at bounding box center [350, 430] width 41 height 21
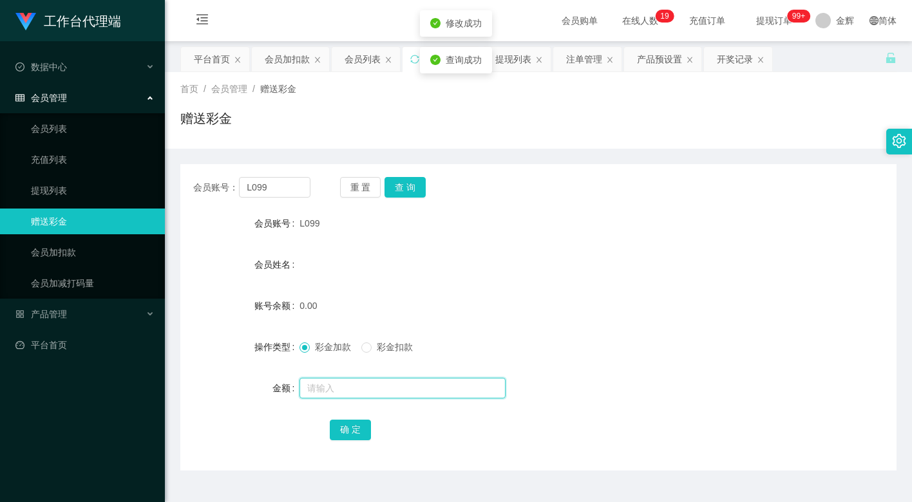
click at [334, 379] on input "text" at bounding box center [402, 388] width 206 height 21
paste input "L099"
type input "0"
type input "500"
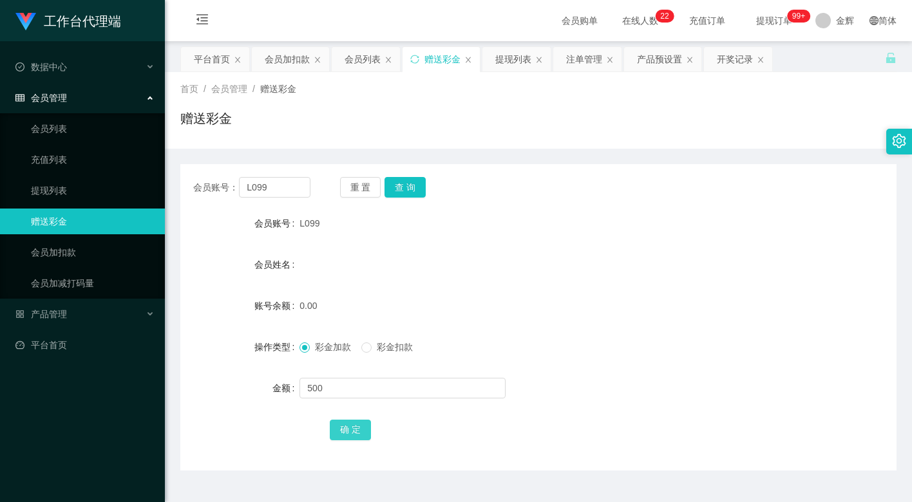
click at [361, 430] on button "确 定" at bounding box center [350, 430] width 41 height 21
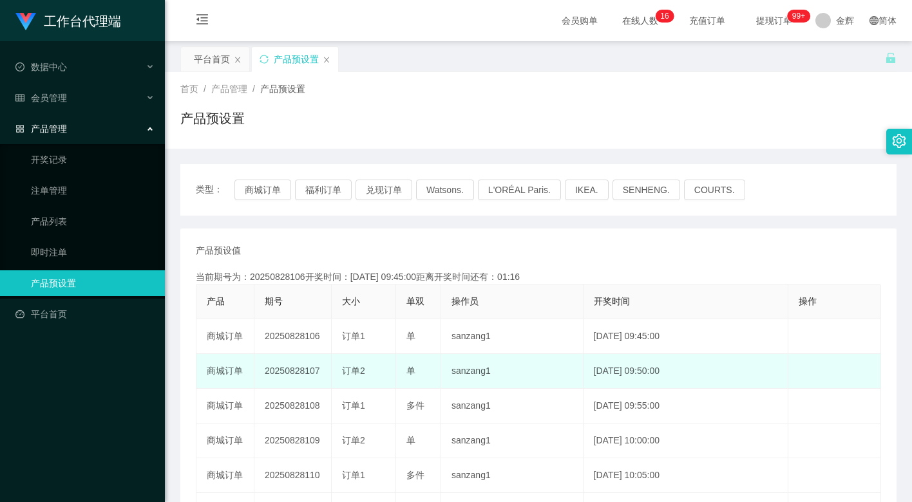
click at [298, 367] on td "20250828107" at bounding box center [292, 371] width 77 height 35
drag, startPoint x: 298, startPoint y: 367, endPoint x: 338, endPoint y: 354, distance: 42.6
click at [298, 367] on td "20250828107" at bounding box center [292, 371] width 77 height 35
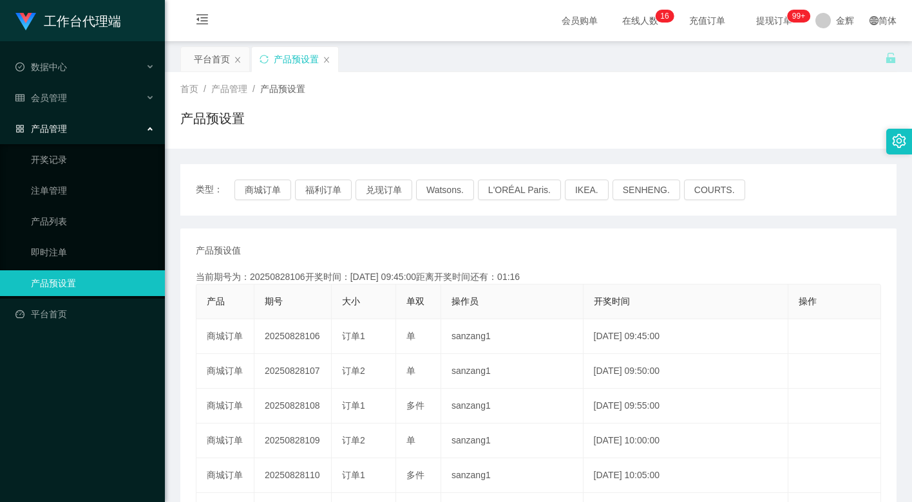
copy td "20250828107"
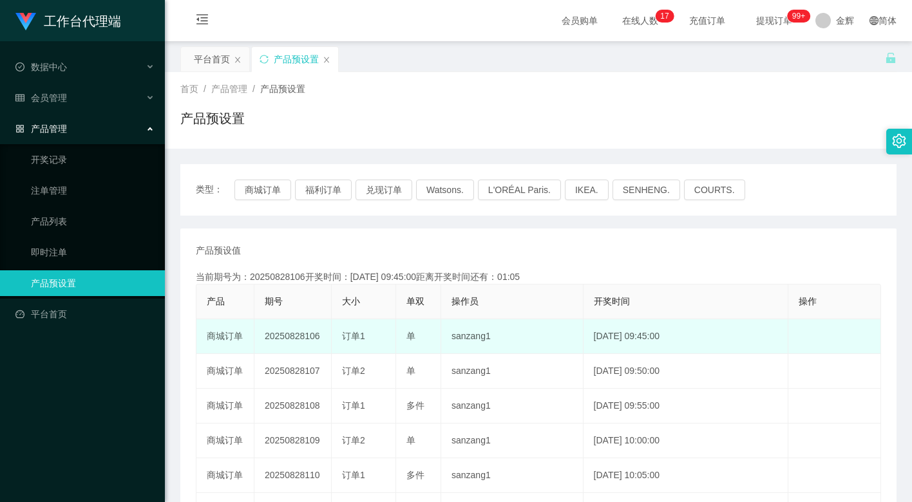
click at [352, 336] on span "订单1" at bounding box center [353, 336] width 23 height 10
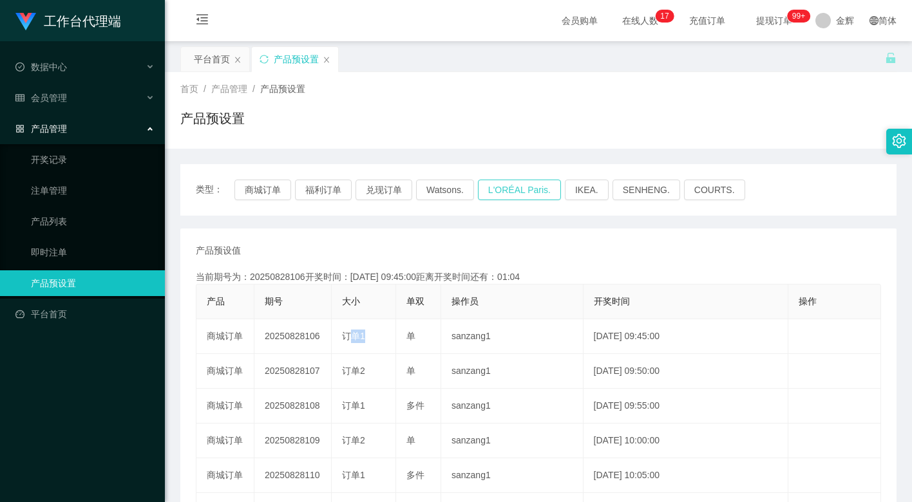
copy span "订单"
click at [252, 187] on button "商城订单" at bounding box center [262, 190] width 57 height 21
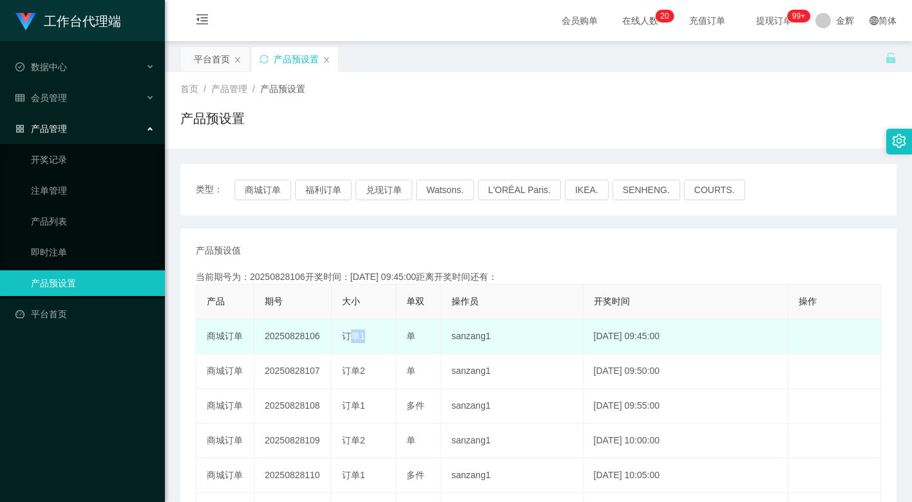
click at [350, 340] on span "订单1" at bounding box center [353, 336] width 23 height 10
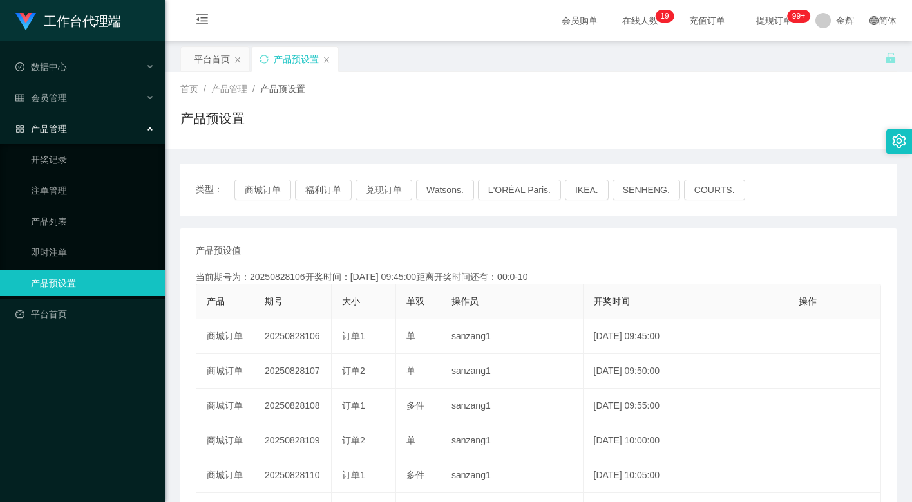
click at [385, 136] on div "产品预设置" at bounding box center [538, 124] width 716 height 30
click at [276, 193] on button "商城订单" at bounding box center [262, 190] width 57 height 21
drag, startPoint x: 603, startPoint y: 95, endPoint x: 597, endPoint y: 72, distance: 24.1
click at [603, 95] on div "首页 / 产品管理 / 产品预设置 /" at bounding box center [538, 89] width 716 height 14
click at [336, 190] on button "福利订单" at bounding box center [323, 190] width 57 height 21
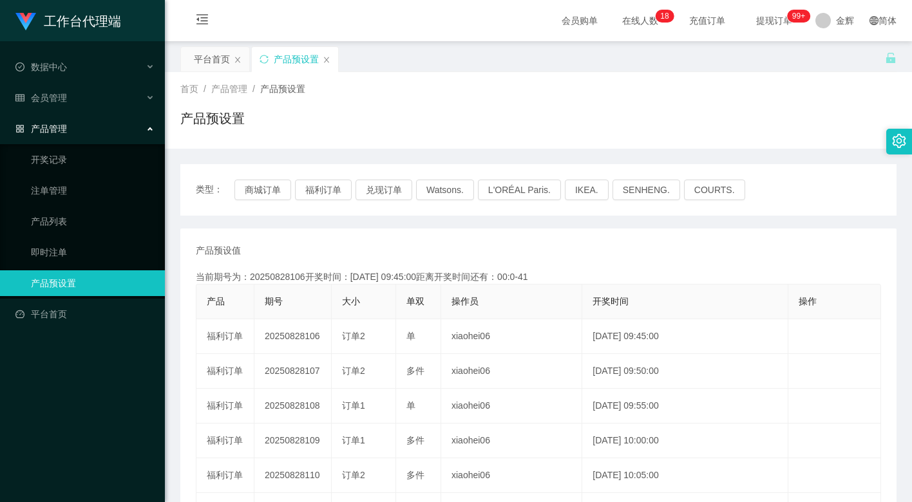
click at [444, 97] on div "首页 / 产品管理 / 产品预设置 / 产品预设置" at bounding box center [538, 110] width 716 height 56
